Goal: Information Seeking & Learning: Learn about a topic

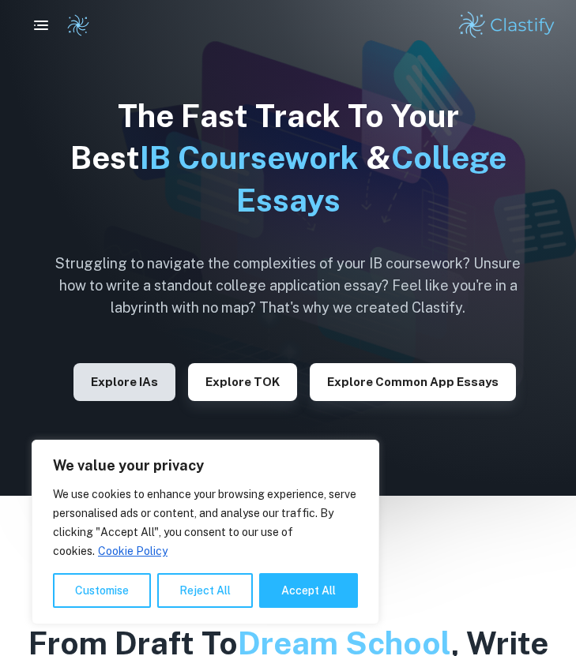
click at [148, 383] on button "Explore IAs" at bounding box center [124, 382] width 102 height 38
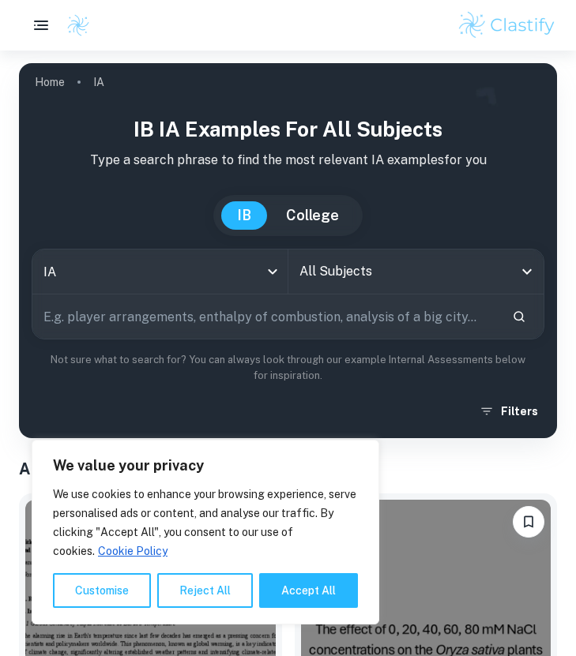
click at [157, 320] on input "text" at bounding box center [265, 316] width 467 height 44
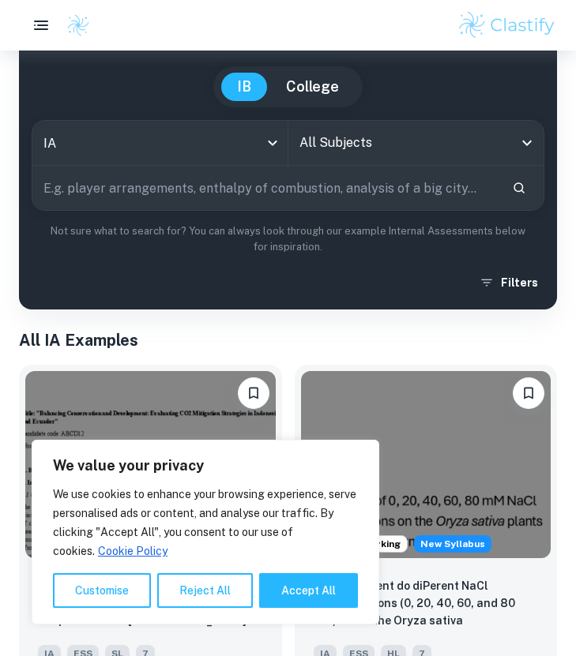
scroll to position [176, 0]
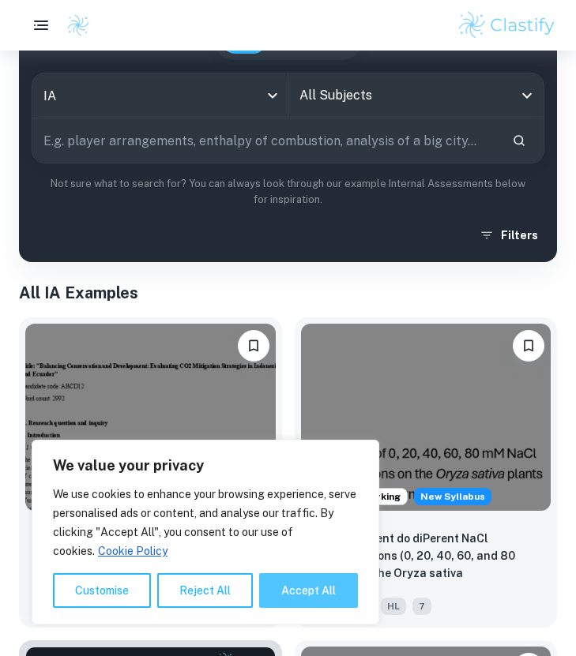
click at [320, 598] on button "Accept All" at bounding box center [308, 590] width 99 height 35
checkbox input "true"
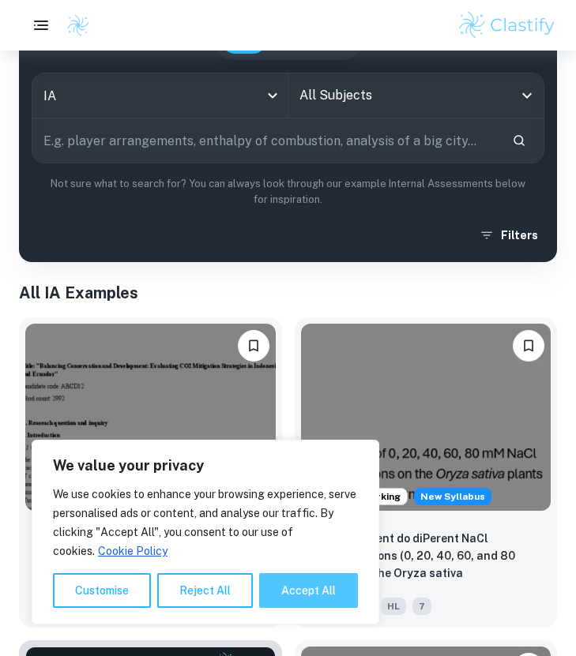
checkbox input "true"
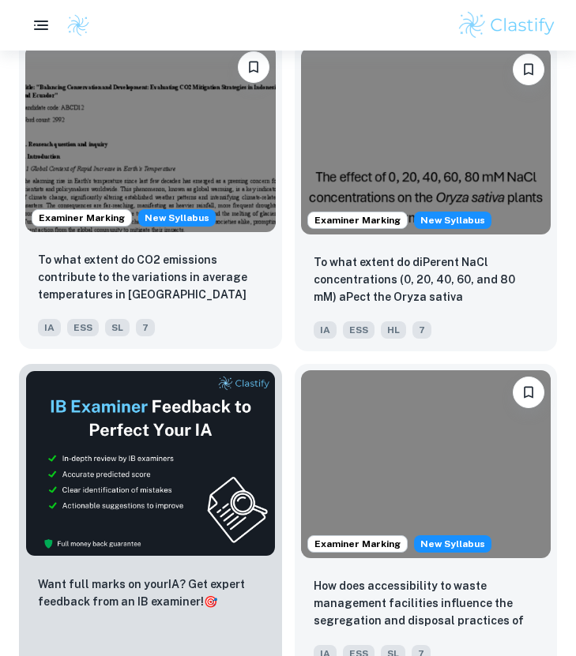
scroll to position [0, 0]
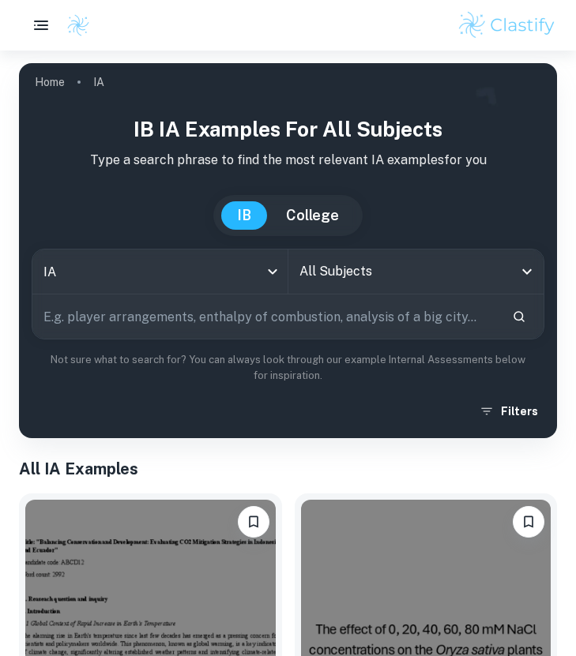
click at [345, 268] on input "All Subjects" at bounding box center [404, 272] width 218 height 30
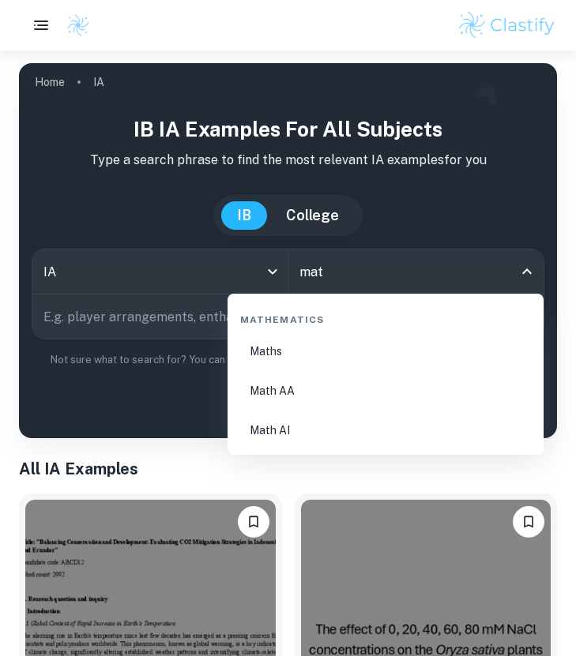
click at [262, 392] on li "Math AA" at bounding box center [385, 391] width 303 height 36
type input "Math AA"
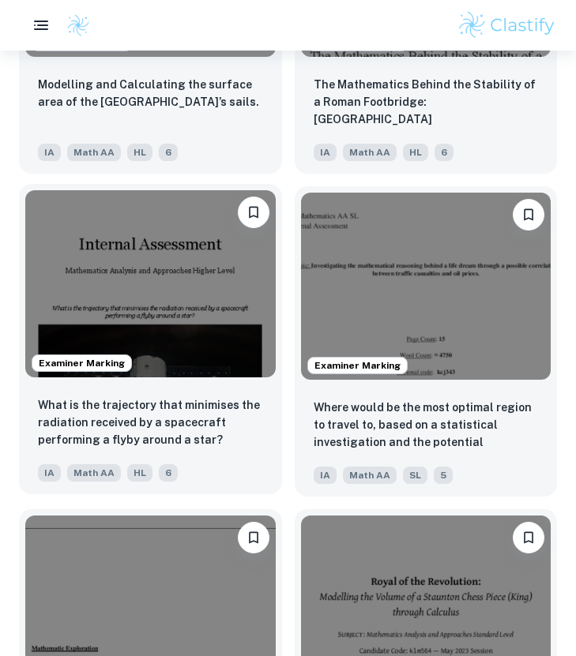
scroll to position [10475, 0]
